Goal: Task Accomplishment & Management: Manage account settings

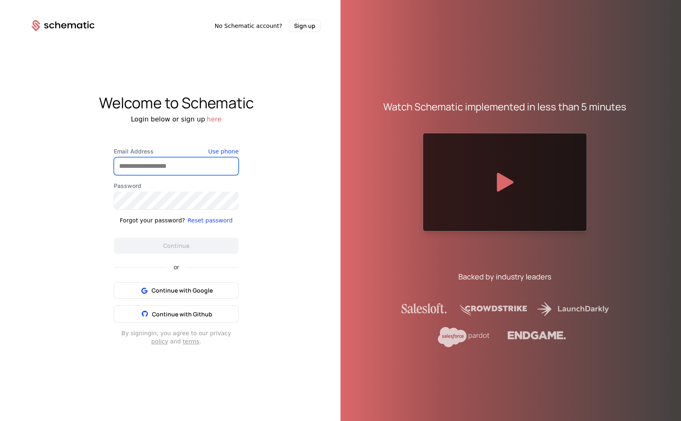
click at [203, 163] on input "Email Address" at bounding box center [176, 166] width 124 height 17
click at [222, 162] on input "Email Address" at bounding box center [176, 166] width 124 height 17
click at [0, 421] on com-1password-button at bounding box center [0, 421] width 0 height 0
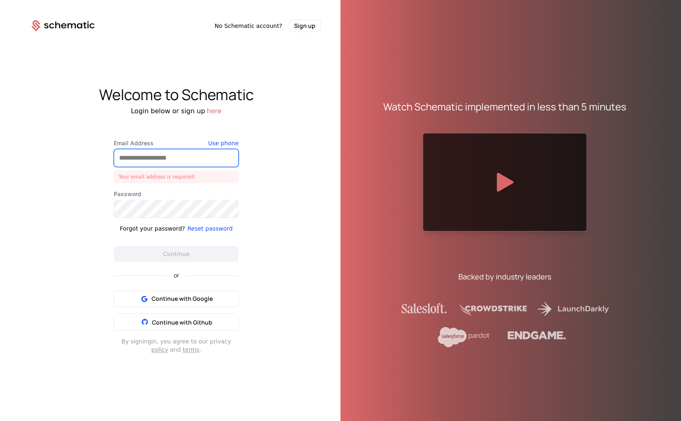
click at [0, 421] on com-1password-button at bounding box center [0, 421] width 0 height 0
type input "**********"
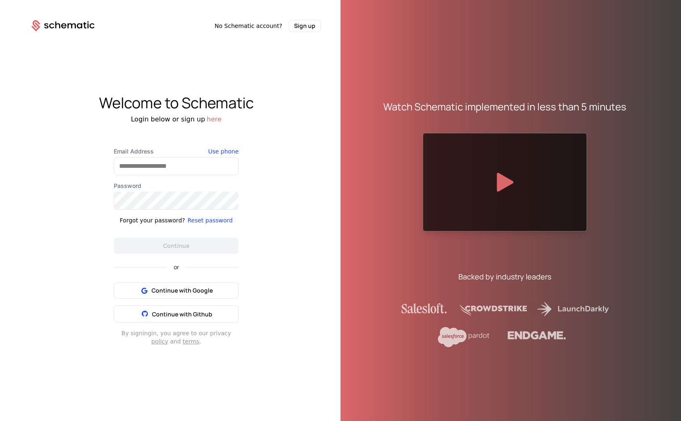
click at [254, 210] on div "Email Address Use phone Password Forgot your password? Reset password Continue …" at bounding box center [176, 246] width 164 height 198
